Goal: Information Seeking & Learning: Find specific fact

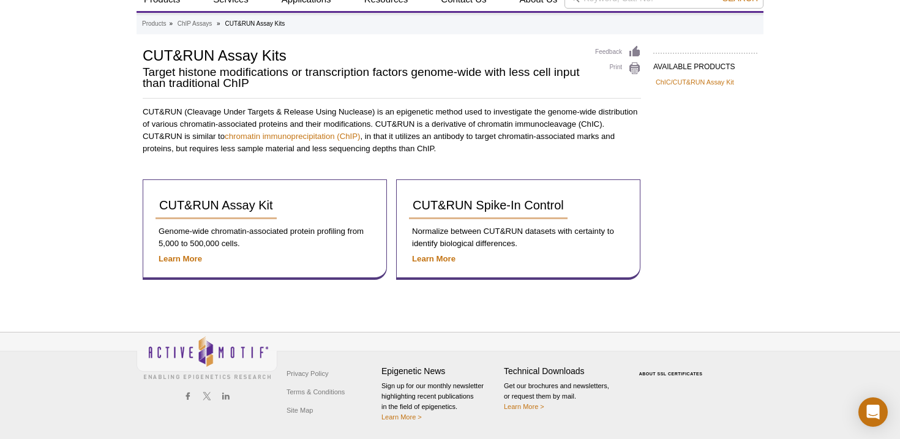
scroll to position [41, 0]
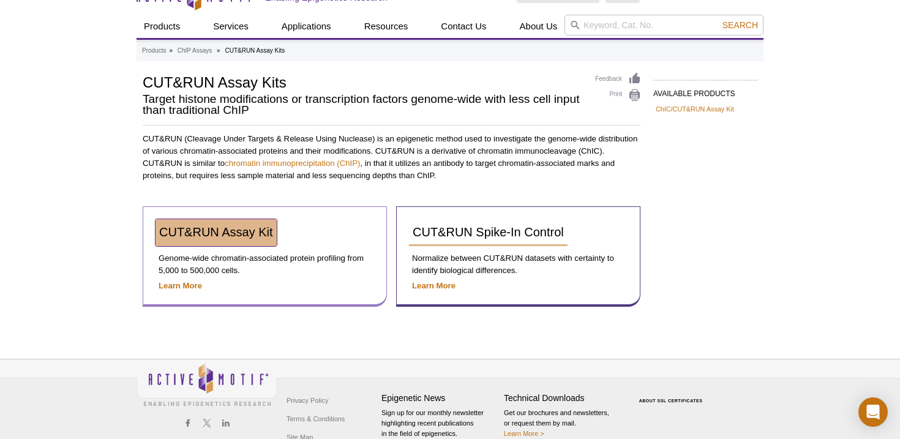
click at [247, 239] on link "CUT&RUN Assay Kit" at bounding box center [215, 232] width 121 height 27
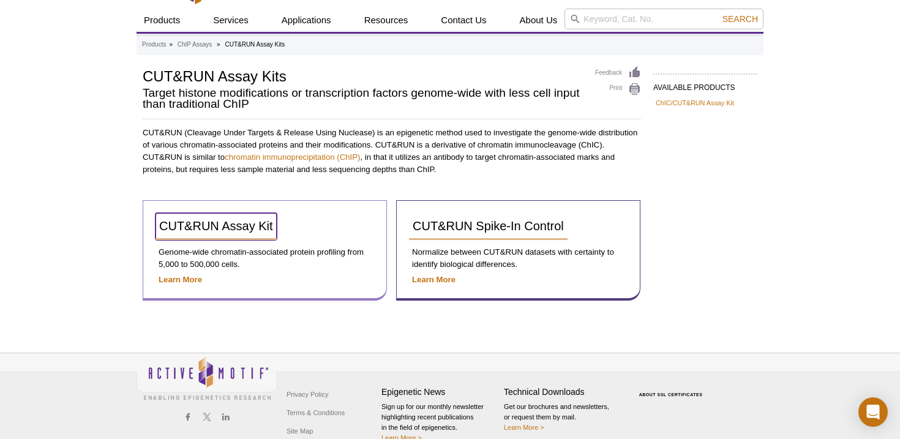
scroll to position [23, 0]
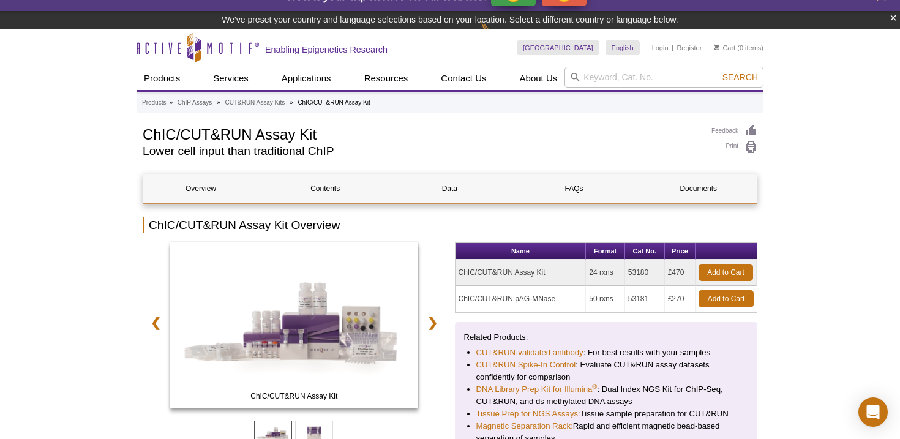
scroll to position [50, 0]
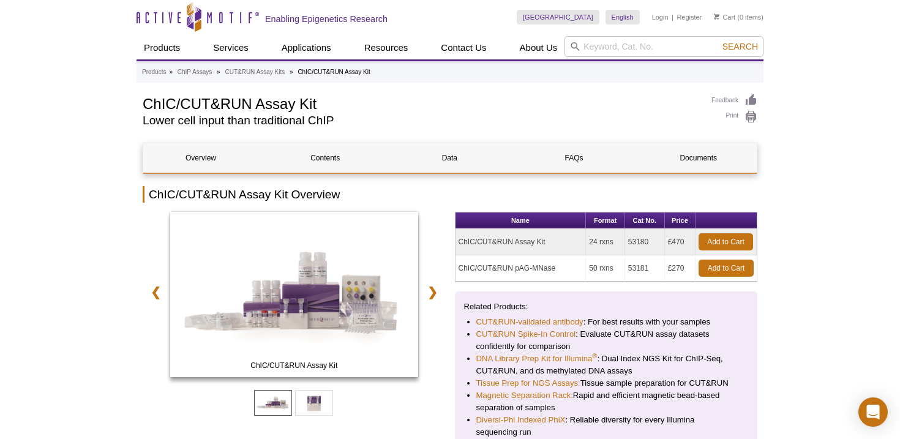
drag, startPoint x: 652, startPoint y: 241, endPoint x: 627, endPoint y: 241, distance: 25.1
click at [627, 241] on td "53180" at bounding box center [645, 242] width 40 height 26
copy td "53180"
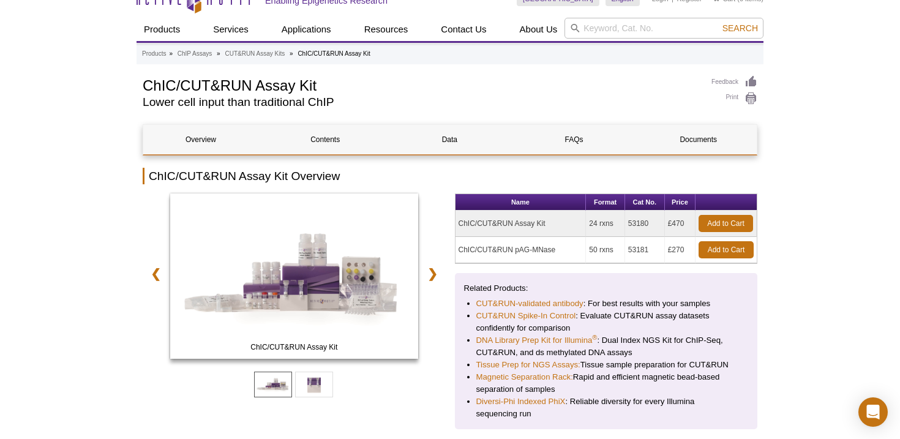
scroll to position [32, 0]
